Goal: Transaction & Acquisition: Purchase product/service

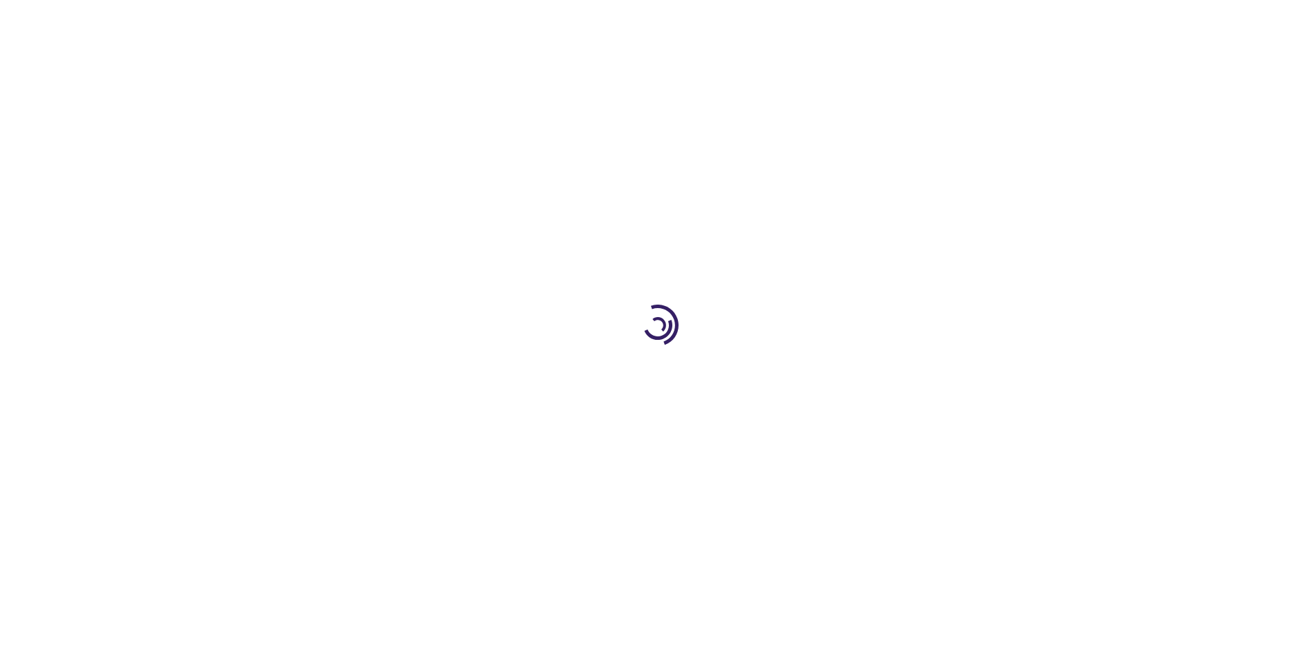
click at [869, 21] on link "Log In" at bounding box center [868, 20] width 27 height 11
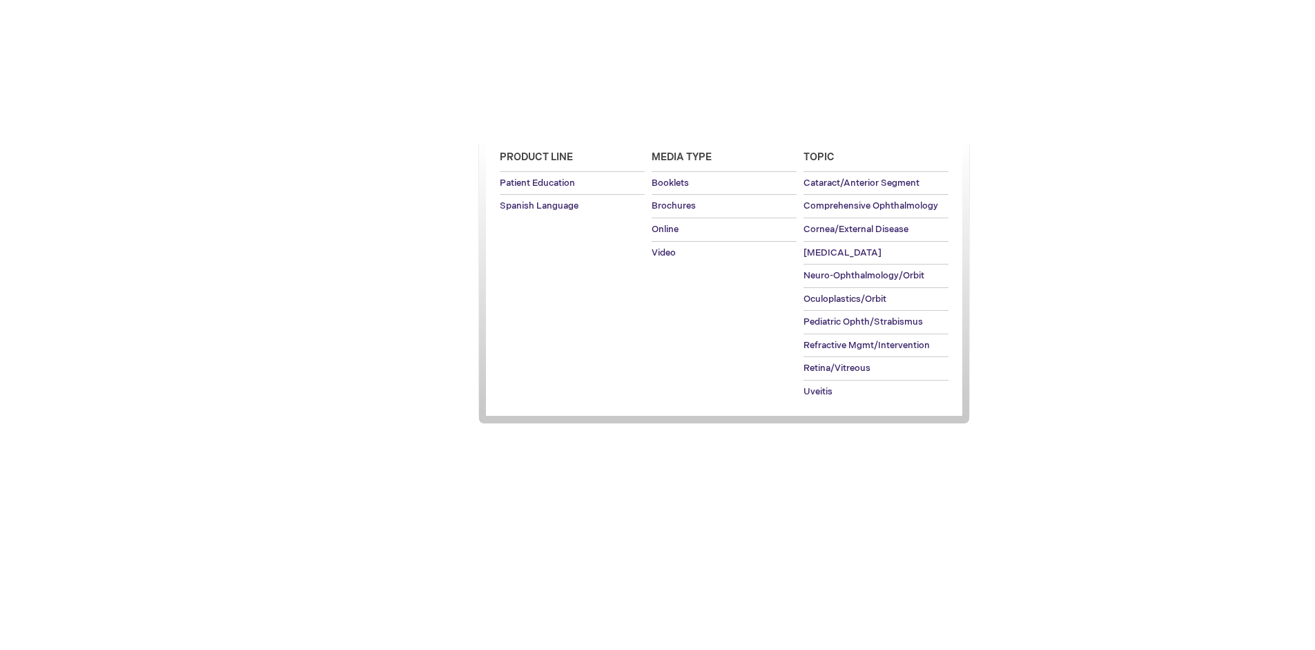
click at [533, 119] on span "Patient Education" at bounding box center [537, 119] width 95 height 11
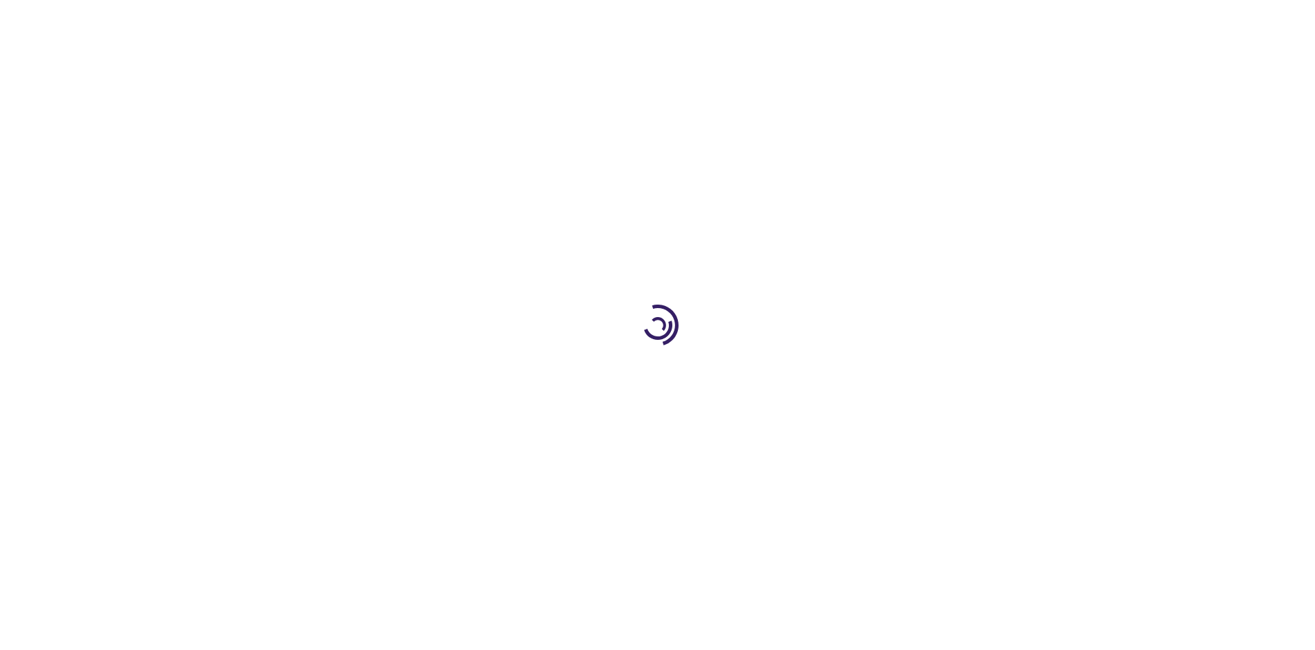
click at [871, 373] on span "Add to Cart" at bounding box center [863, 372] width 57 height 13
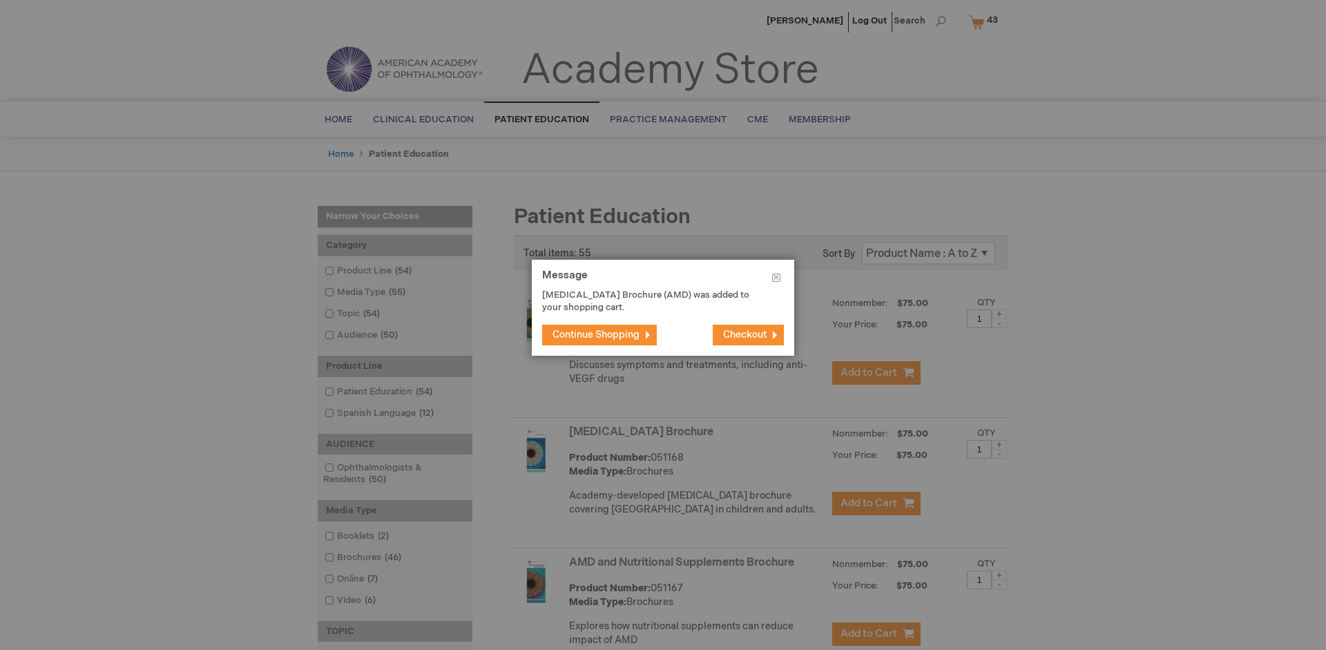
click at [596, 334] on span "Continue Shopping" at bounding box center [595, 335] width 87 height 12
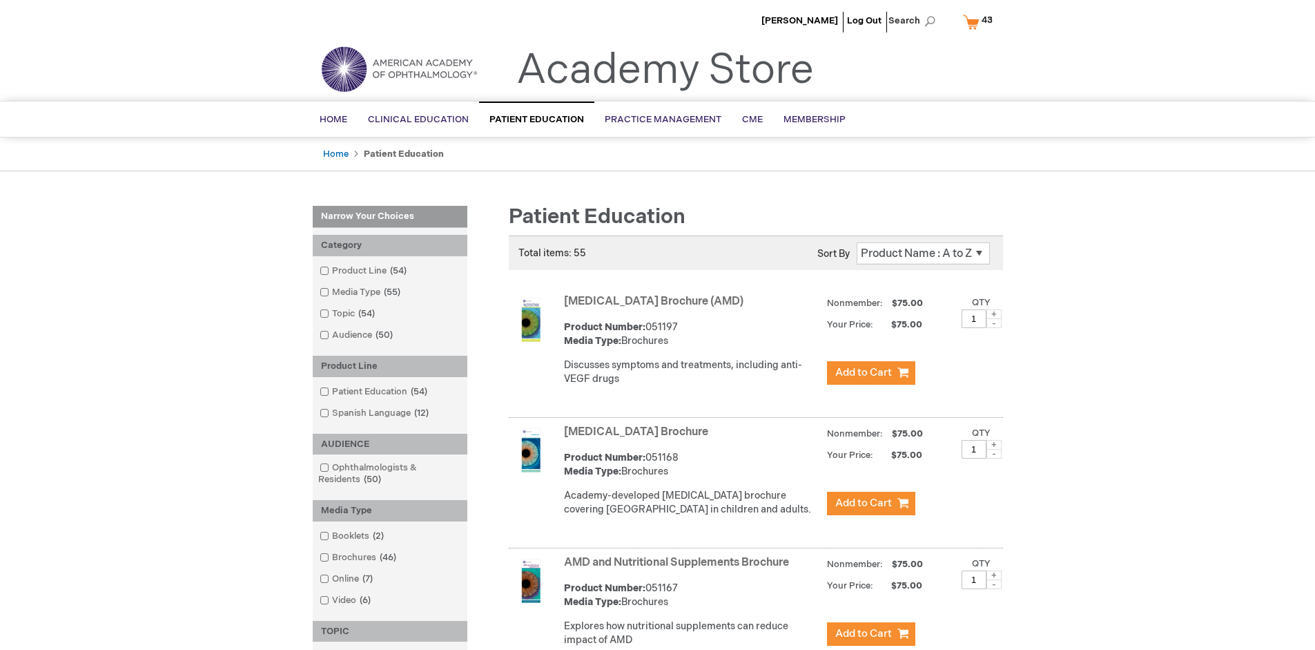
click at [679, 569] on link "AMD and Nutritional Supplements Brochure" at bounding box center [676, 562] width 225 height 13
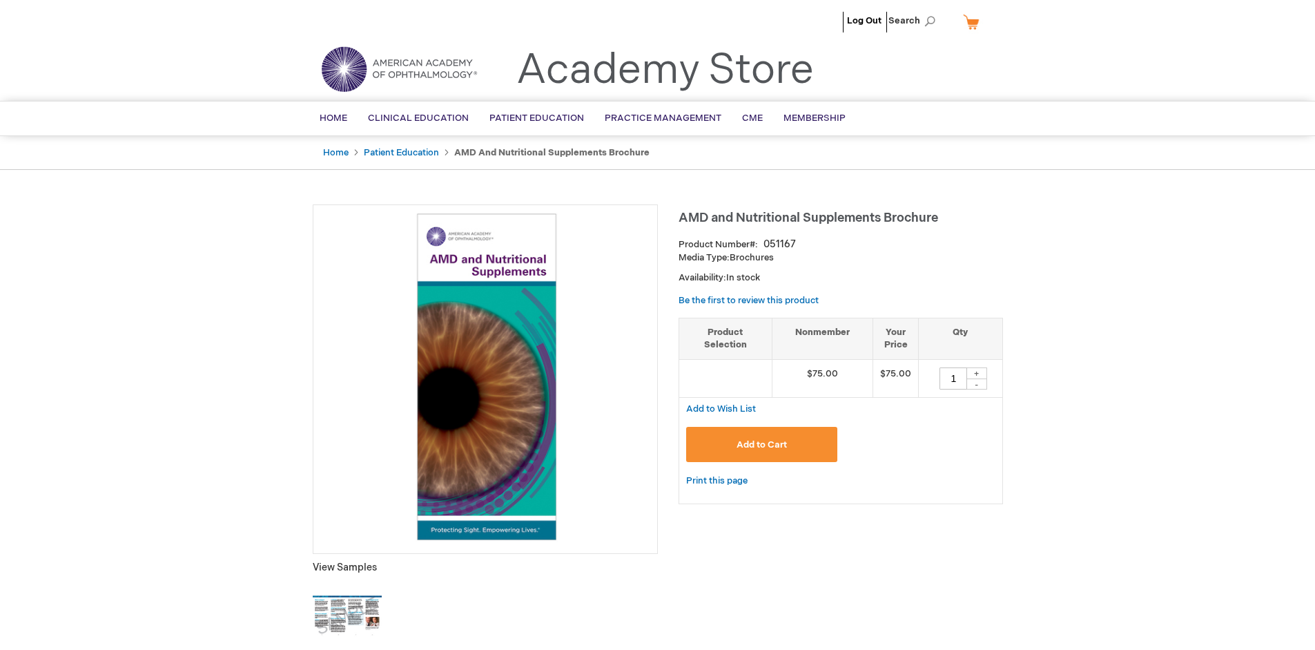
type input "1"
click at [762, 444] on span "Add to Cart" at bounding box center [762, 444] width 50 height 11
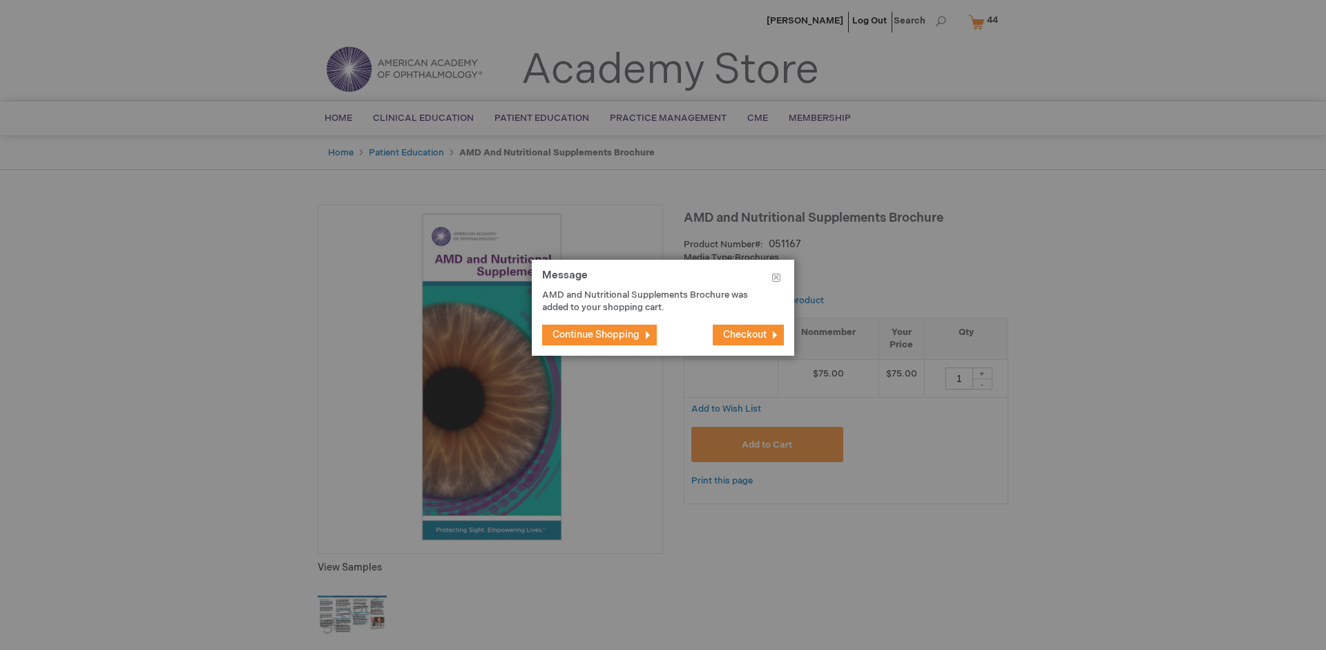
click at [596, 334] on span "Continue Shopping" at bounding box center [595, 335] width 87 height 12
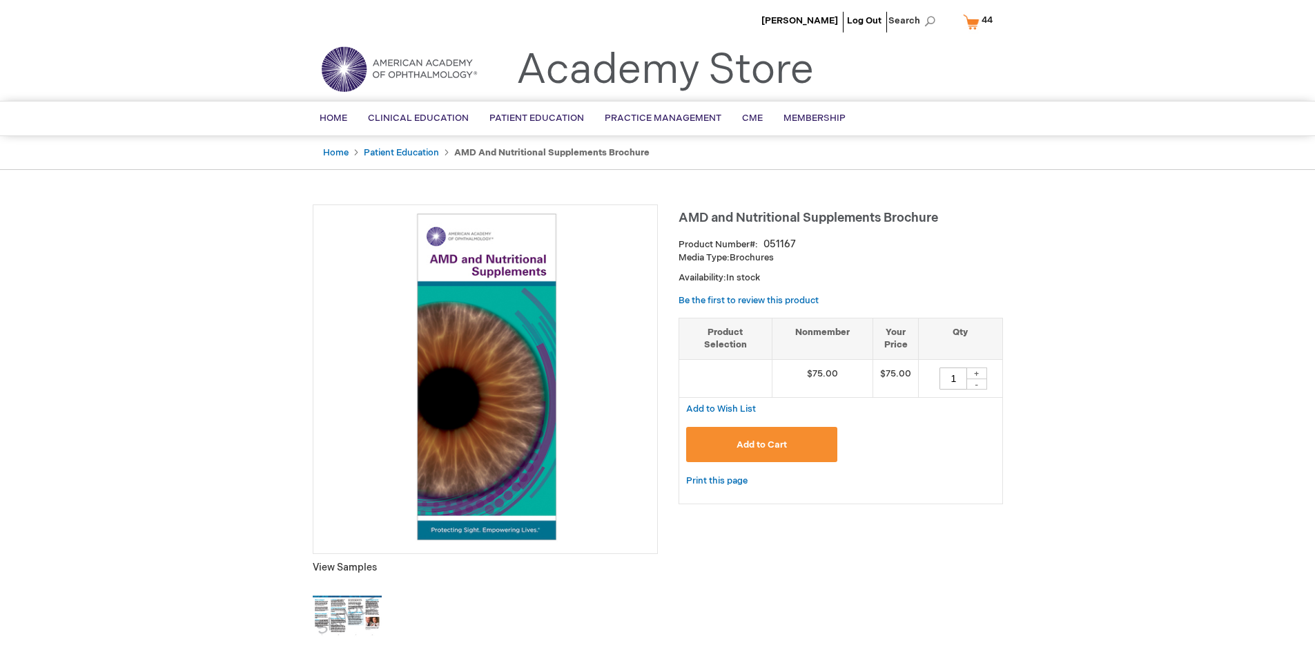
click at [980, 21] on span "44 44 items" at bounding box center [987, 20] width 15 height 17
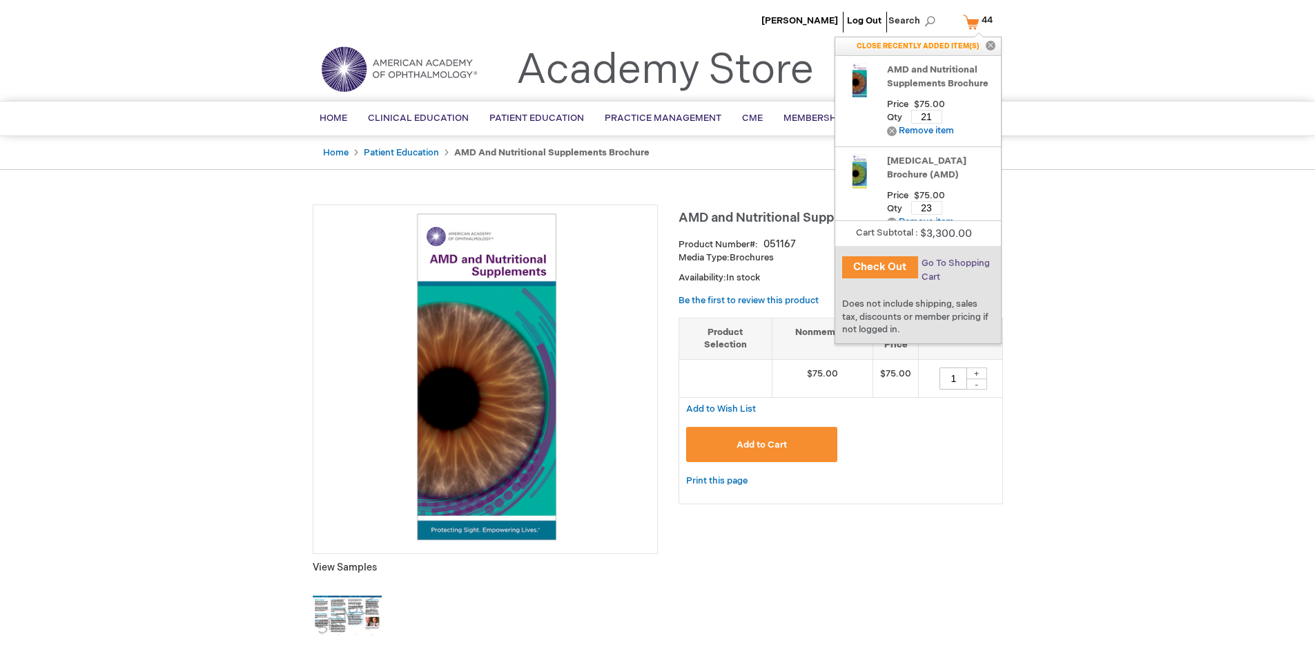
click at [955, 263] on span "Go To Shopping Cart" at bounding box center [956, 270] width 68 height 25
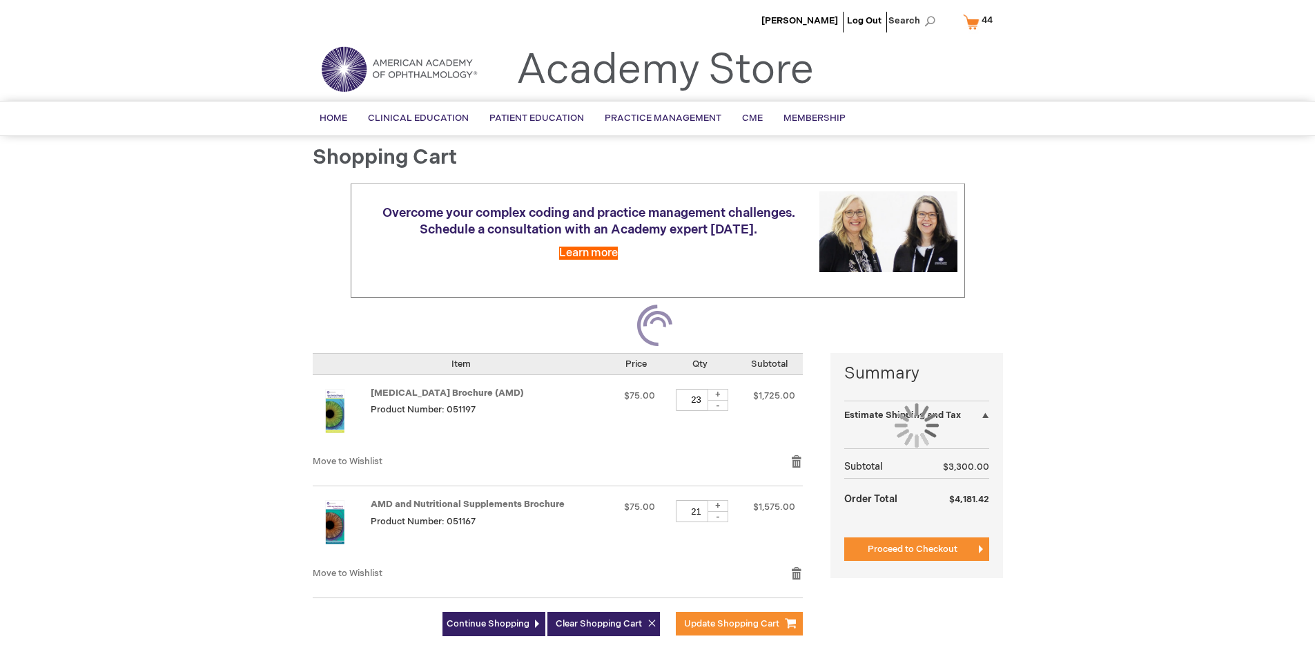
select select "US"
select select "41"
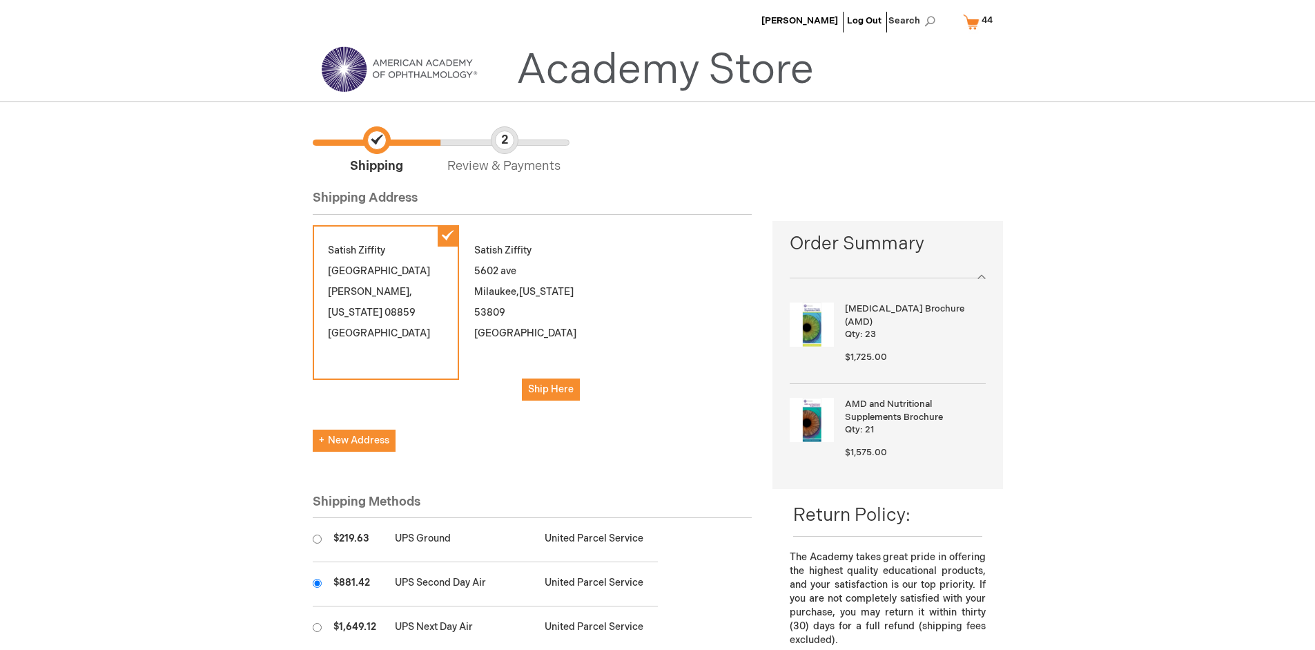
click at [317, 583] on input "radio" at bounding box center [317, 583] width 9 height 9
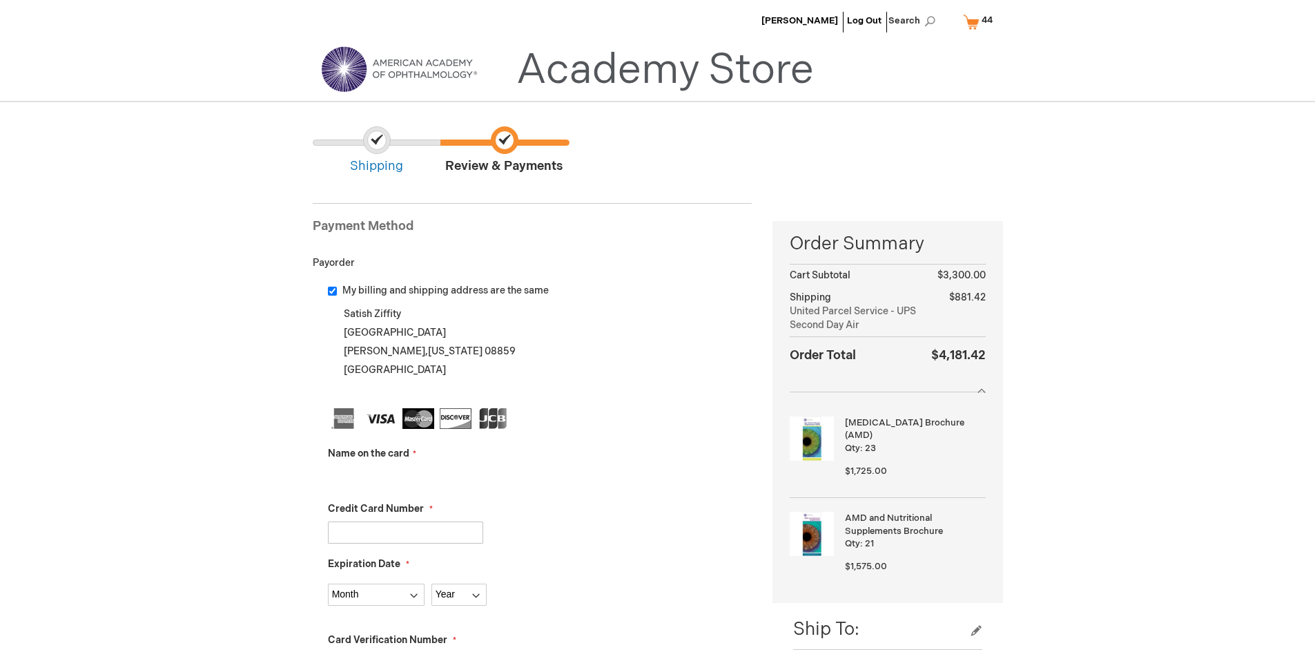
click at [405, 476] on input "Name on the card" at bounding box center [405, 477] width 155 height 22
